Goal: Check status: Check status

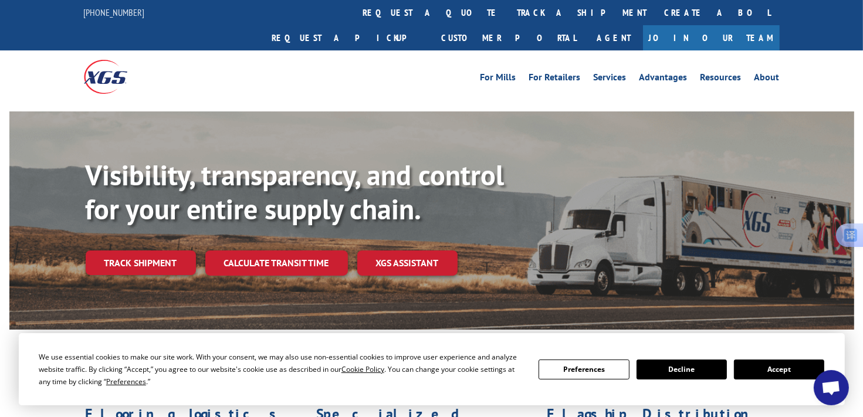
click at [591, 103] on div at bounding box center [431, 107] width 844 height 9
click at [508, 12] on link "track a shipment" at bounding box center [581, 12] width 147 height 25
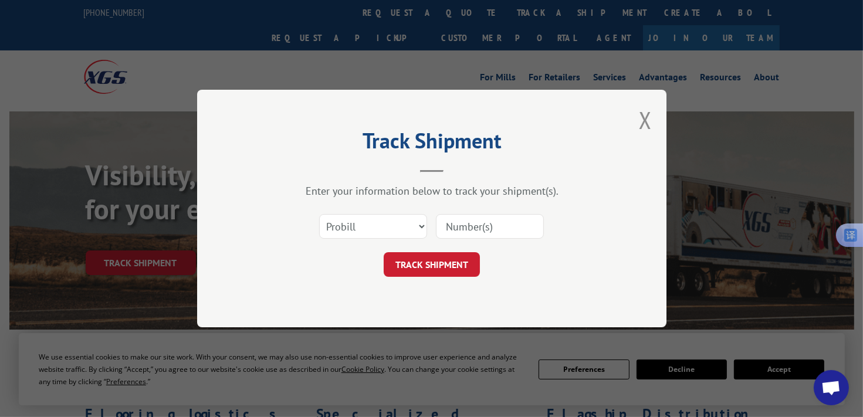
click at [485, 230] on input at bounding box center [490, 226] width 108 height 25
paste input "17501709"
type input "17501709"
click at [438, 266] on button "TRACK SHIPMENT" at bounding box center [432, 264] width 96 height 25
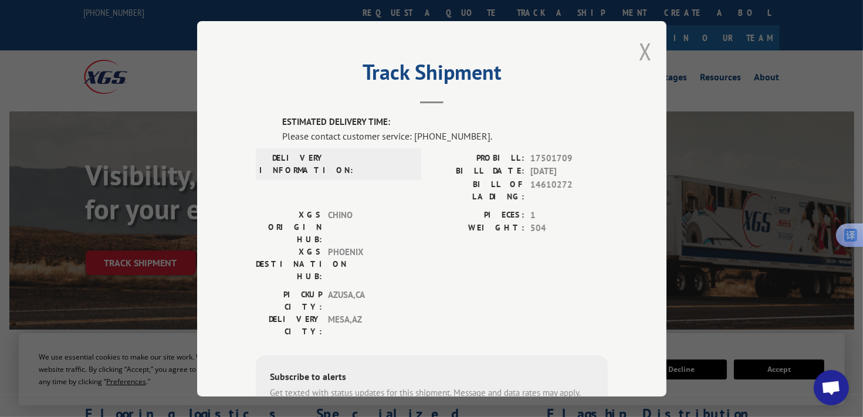
click at [639, 47] on button "Close modal" at bounding box center [645, 51] width 13 height 31
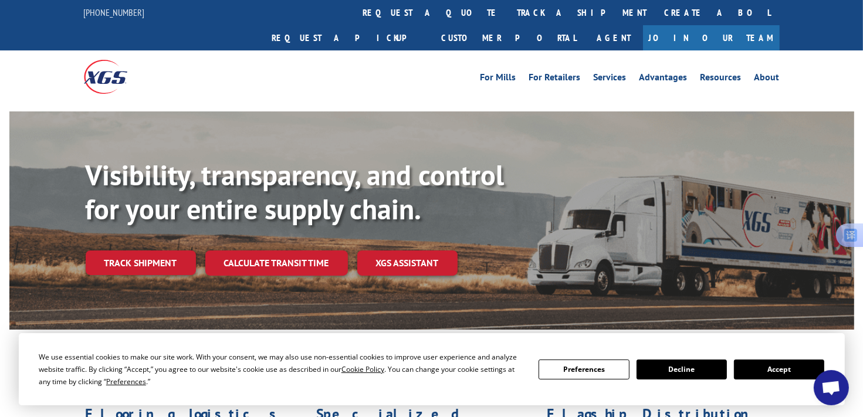
click at [453, 333] on div "We use essential cookies to make our site work. With your consent, we may also …" at bounding box center [432, 369] width 826 height 72
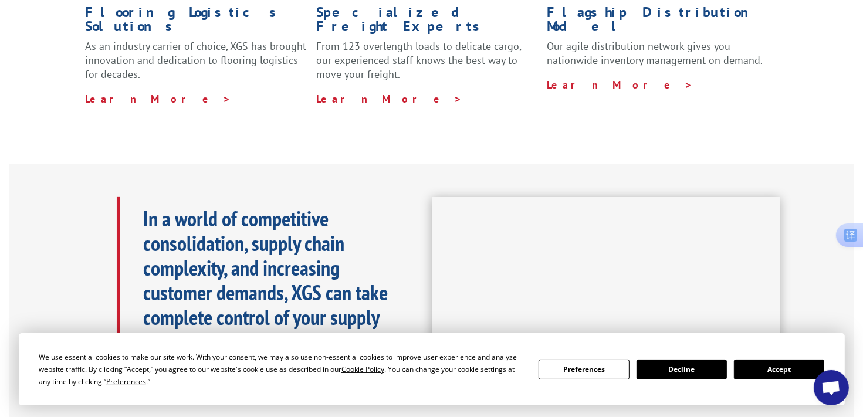
scroll to position [410, 0]
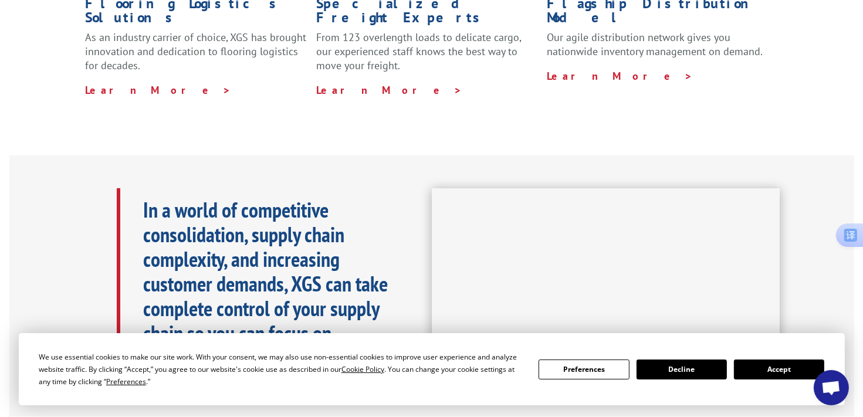
click at [574, 375] on button "Preferences" at bounding box center [583, 369] width 90 height 20
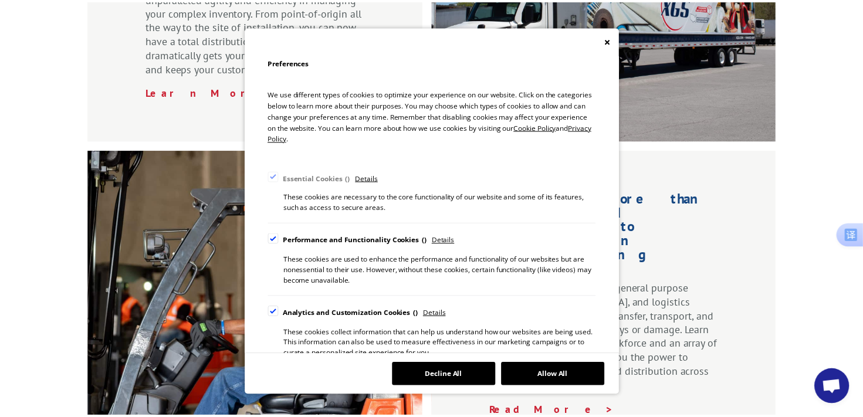
scroll to position [1406, 0]
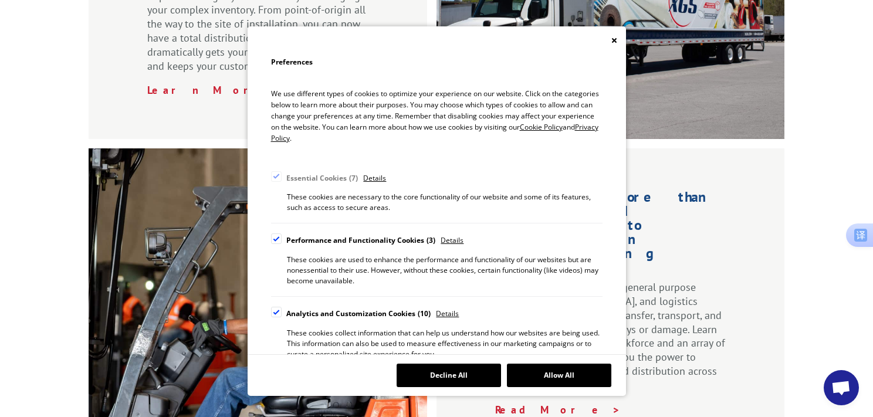
click at [467, 386] on button "Decline All" at bounding box center [448, 375] width 104 height 23
